Goal: Information Seeking & Learning: Compare options

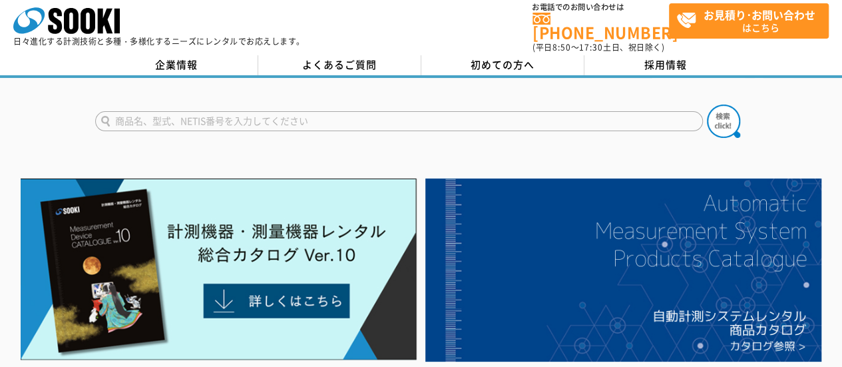
scroll to position [7, 0]
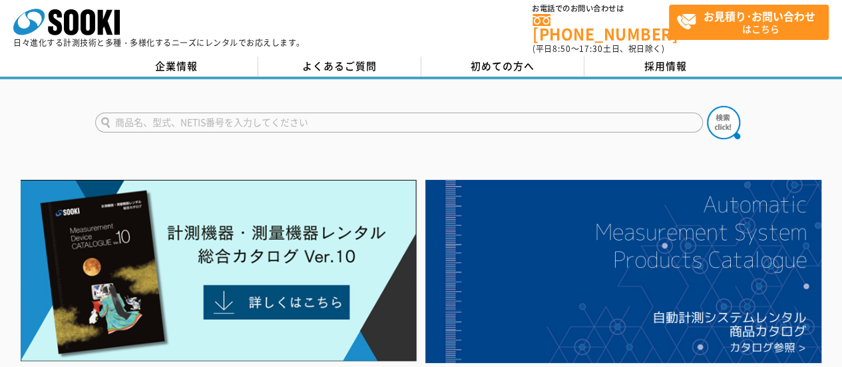
click at [318, 112] on input "text" at bounding box center [399, 122] width 608 height 20
type input "HT-1600"
click at [707, 106] on button at bounding box center [723, 122] width 33 height 33
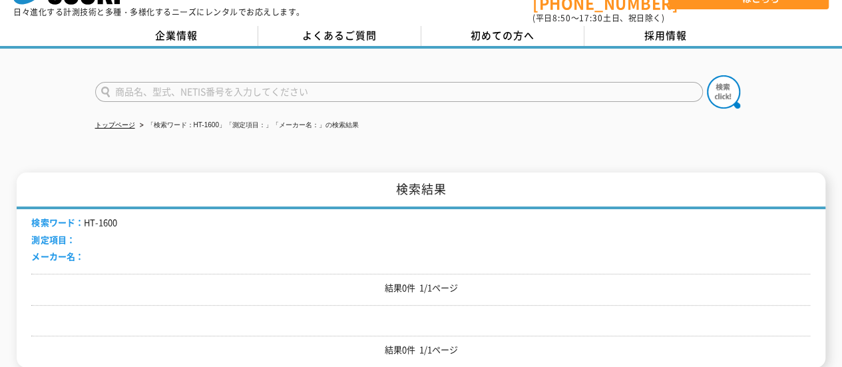
scroll to position [27, 0]
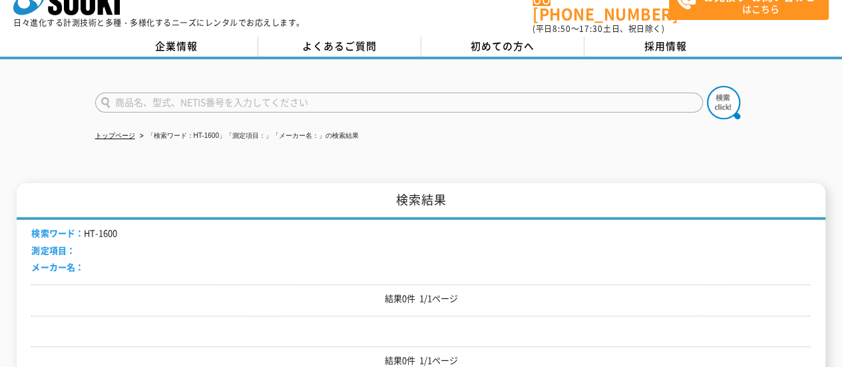
click at [333, 93] on input "text" at bounding box center [399, 103] width 608 height 20
type input "ATLAS"
click at [707, 86] on button at bounding box center [723, 102] width 33 height 33
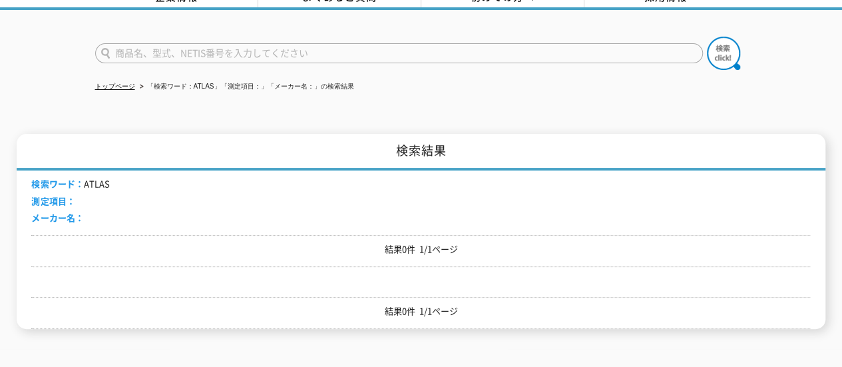
scroll to position [73, 0]
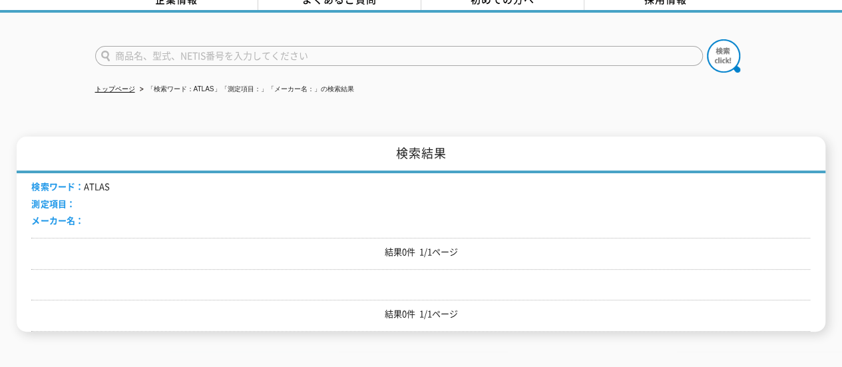
click at [314, 49] on input "text" at bounding box center [399, 56] width 608 height 20
type input "HT"
click at [707, 39] on button at bounding box center [723, 55] width 33 height 33
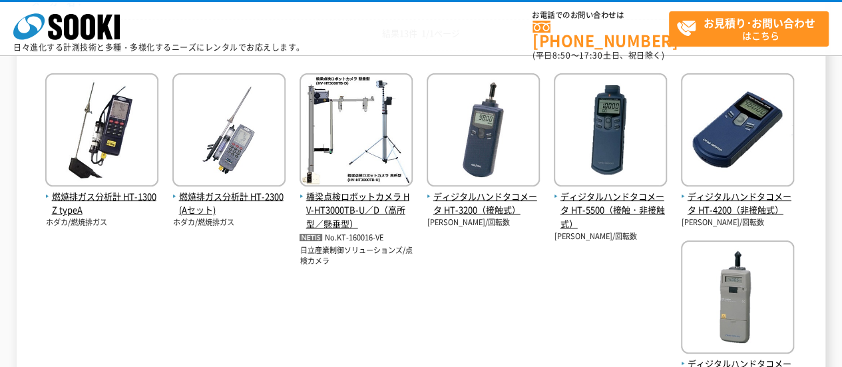
scroll to position [233, 0]
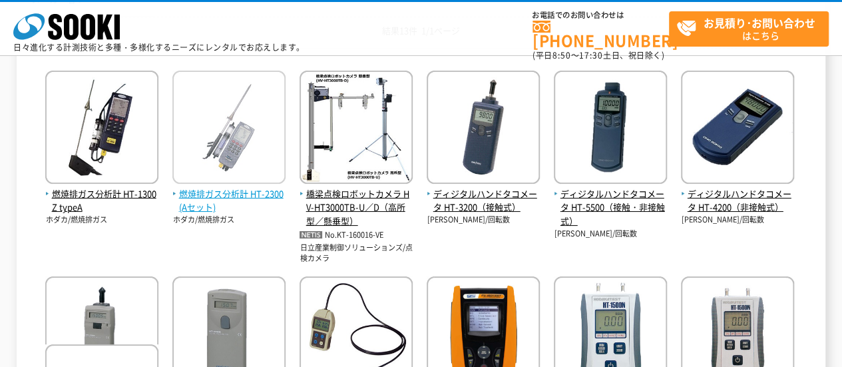
click at [239, 194] on span "燃焼排ガス分析計 HT-2300(Aセット)" at bounding box center [228, 201] width 113 height 28
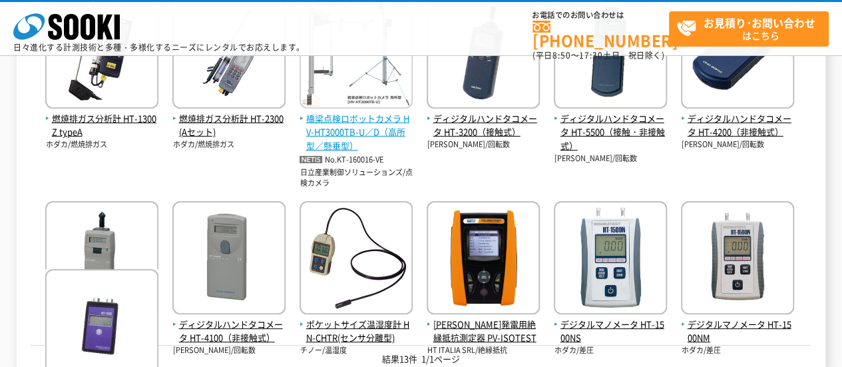
scroll to position [310, 0]
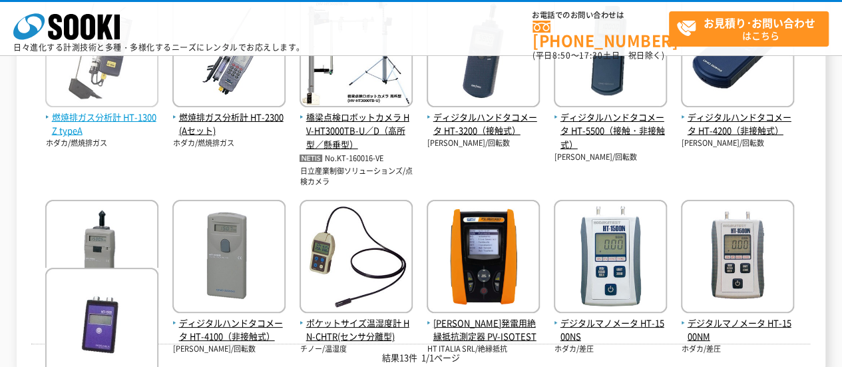
click at [119, 124] on span "燃焼排ガス分析計 HT-1300Z typeA" at bounding box center [101, 124] width 113 height 28
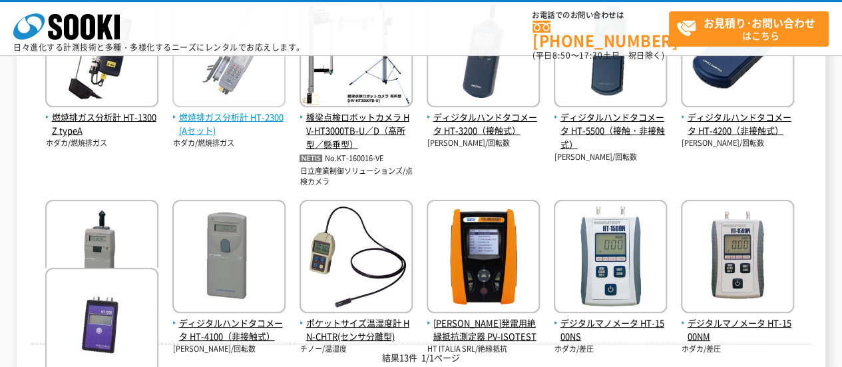
click at [238, 110] on span "燃焼排ガス分析計 HT-2300(Aセット)" at bounding box center [228, 124] width 113 height 28
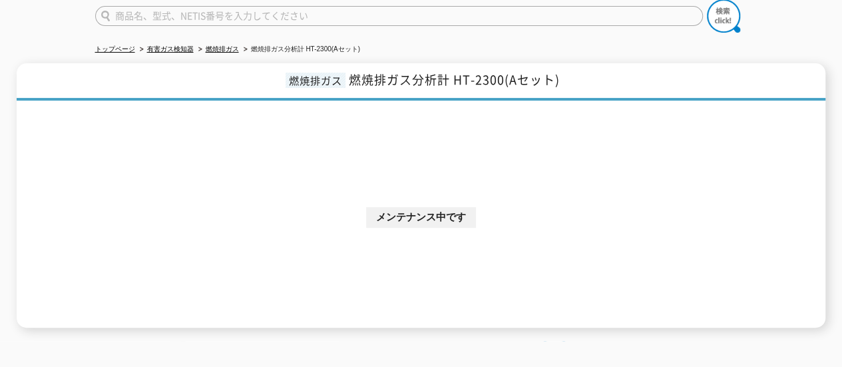
scroll to position [112, 0]
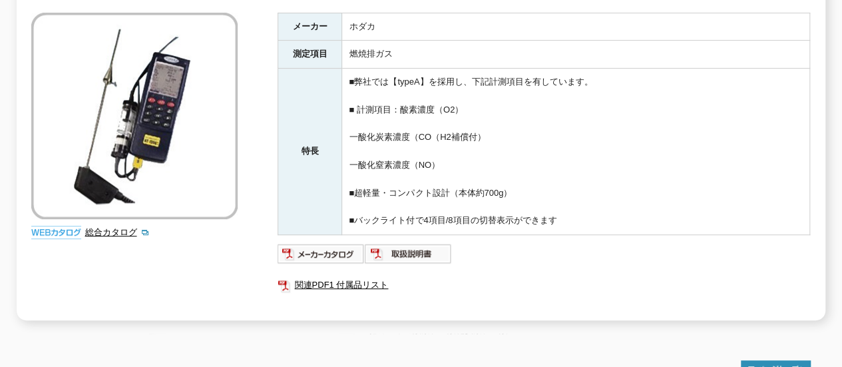
scroll to position [236, 0]
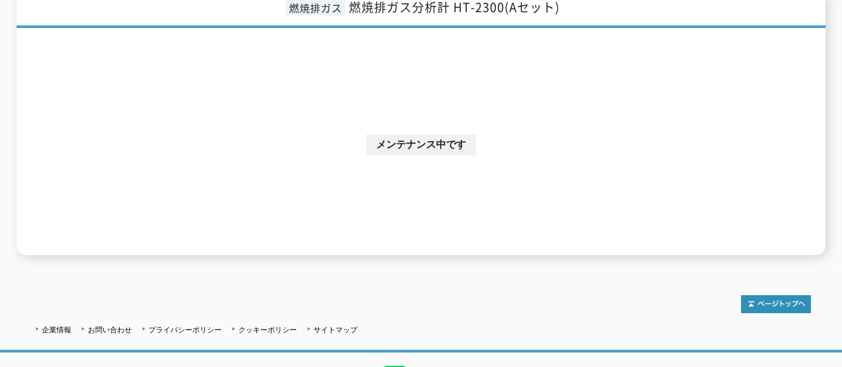
scroll to position [186, 0]
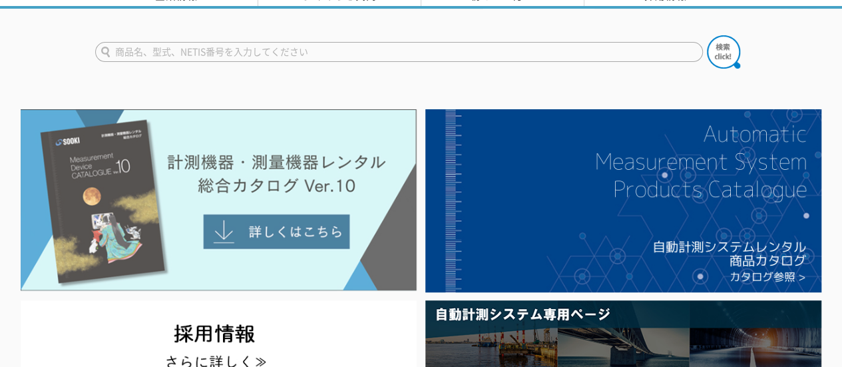
scroll to position [75, 0]
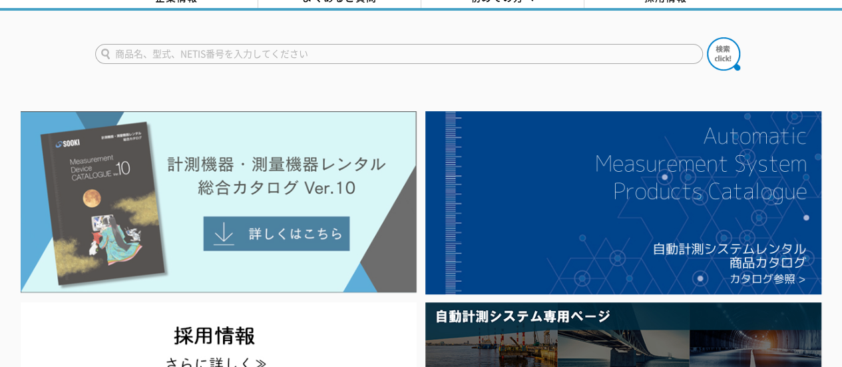
click at [240, 136] on img at bounding box center [219, 202] width 396 height 182
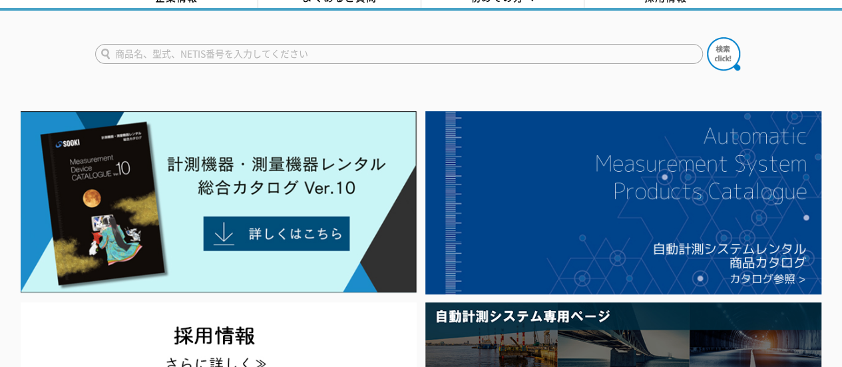
scroll to position [0, 0]
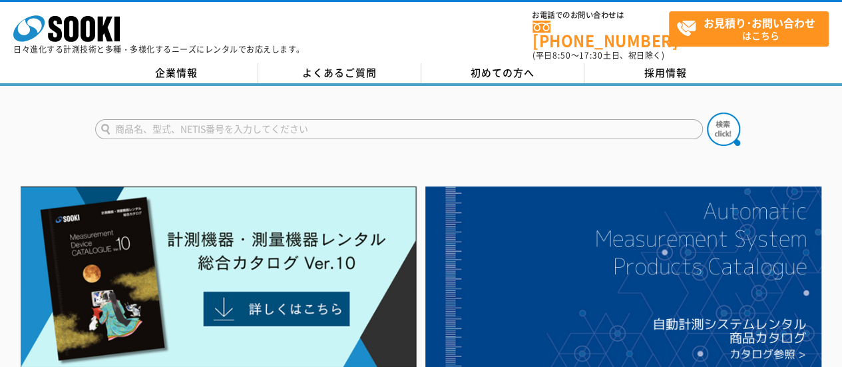
click at [292, 126] on input "text" at bounding box center [399, 129] width 608 height 20
type input "ALTAS"
click at [707, 112] on button at bounding box center [723, 128] width 33 height 33
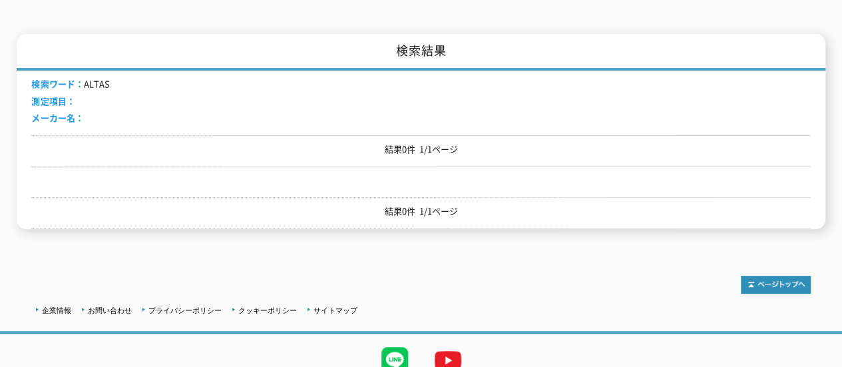
scroll to position [177, 0]
